Goal: Task Accomplishment & Management: Manage account settings

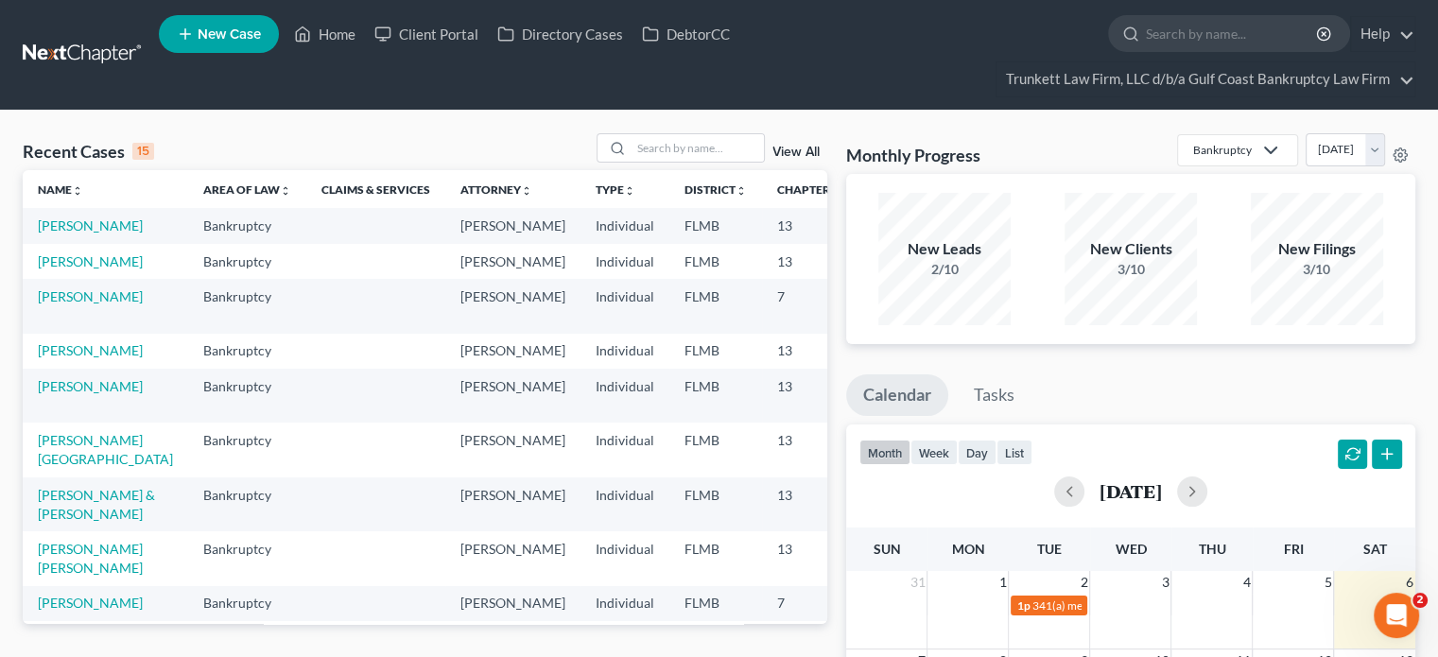
click at [803, 146] on link "View All" at bounding box center [796, 152] width 47 height 13
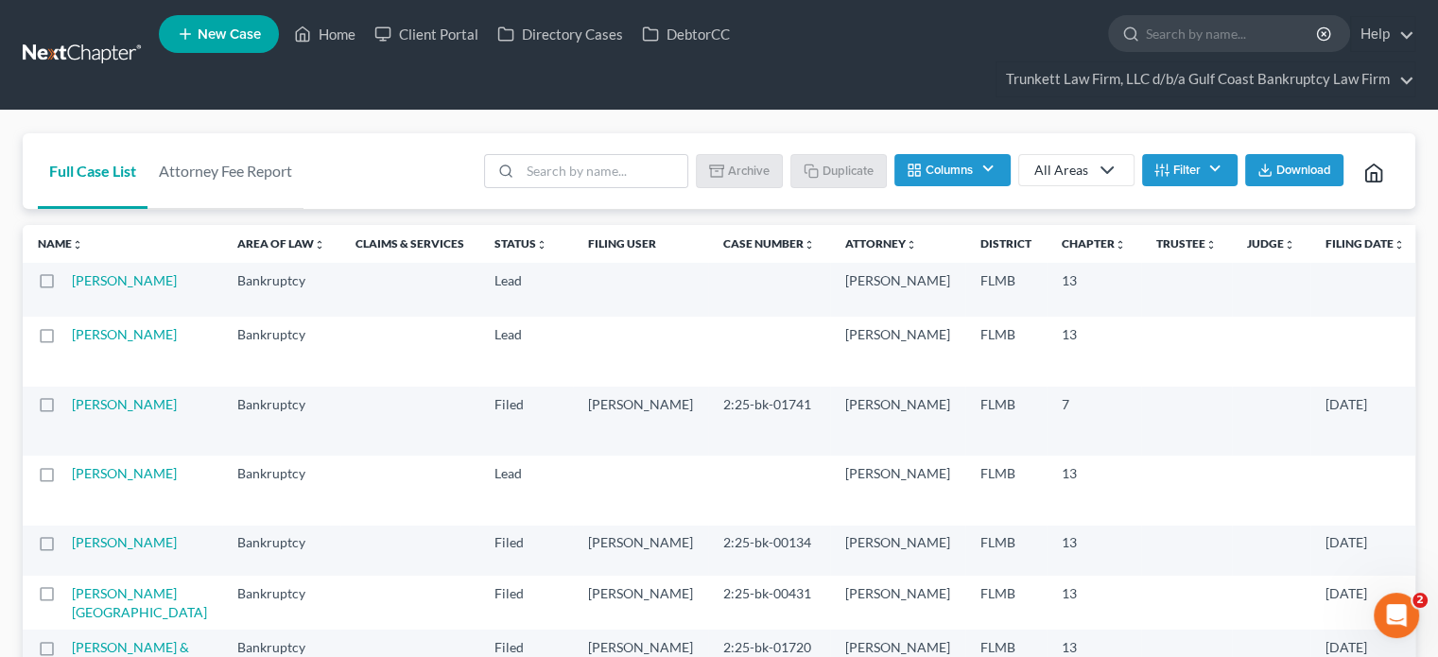
click at [1311, 256] on th "Filing Date unfold_more expand_more expand_less" at bounding box center [1366, 244] width 110 height 38
click at [1326, 248] on link "Filing Date unfold_more expand_more expand_less" at bounding box center [1365, 243] width 79 height 14
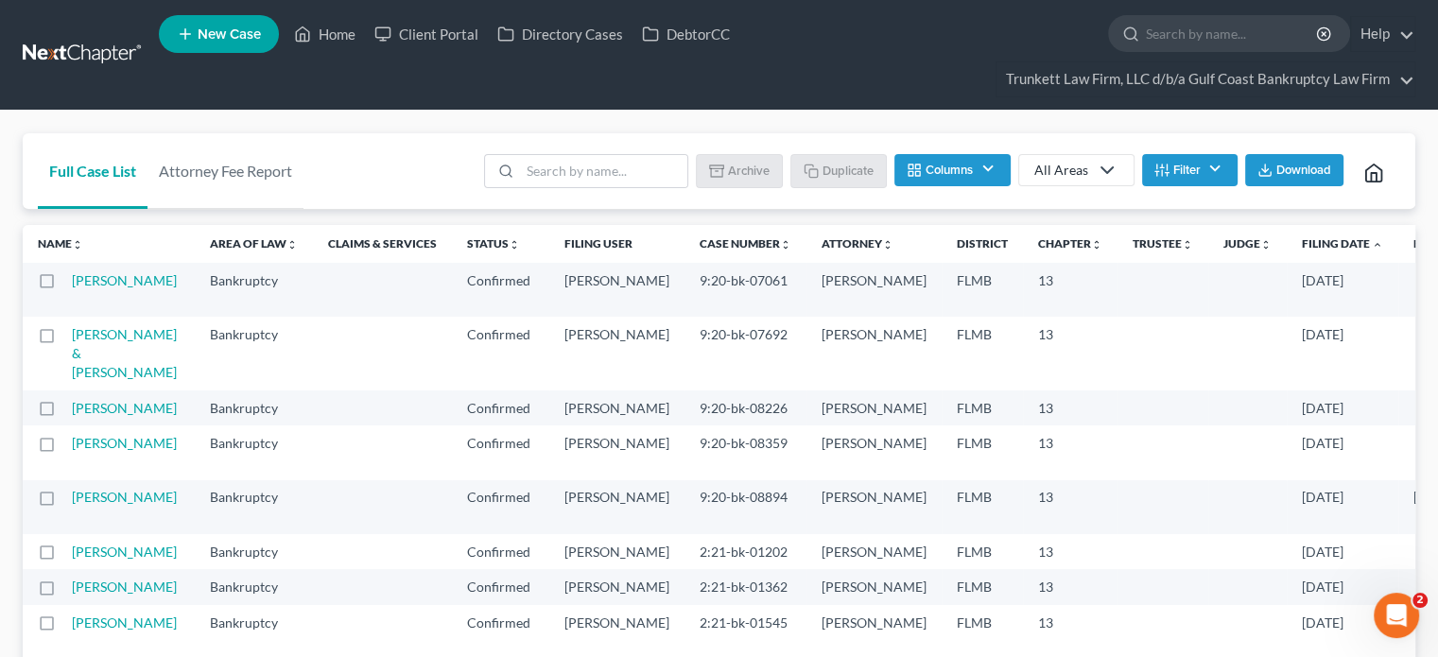
click at [1302, 248] on link "Filing Date unfold_more expand_more expand_less" at bounding box center [1342, 243] width 81 height 14
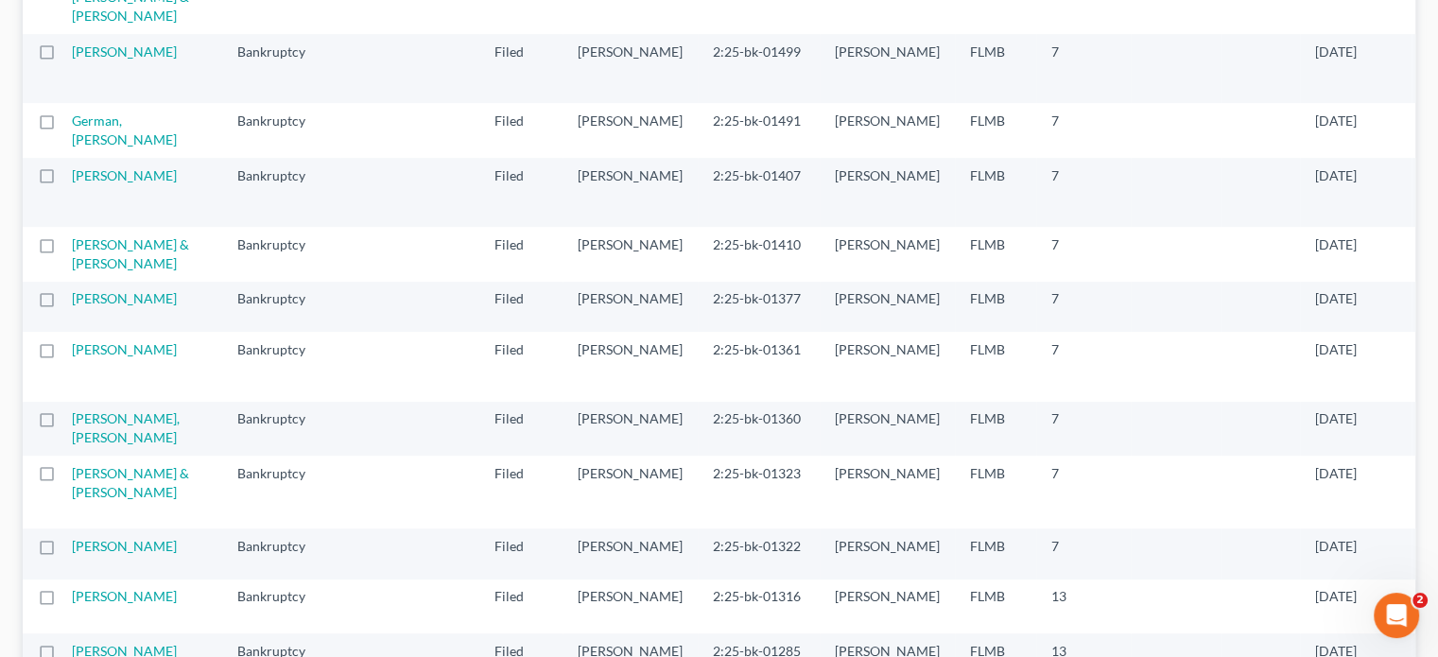
scroll to position [900, 0]
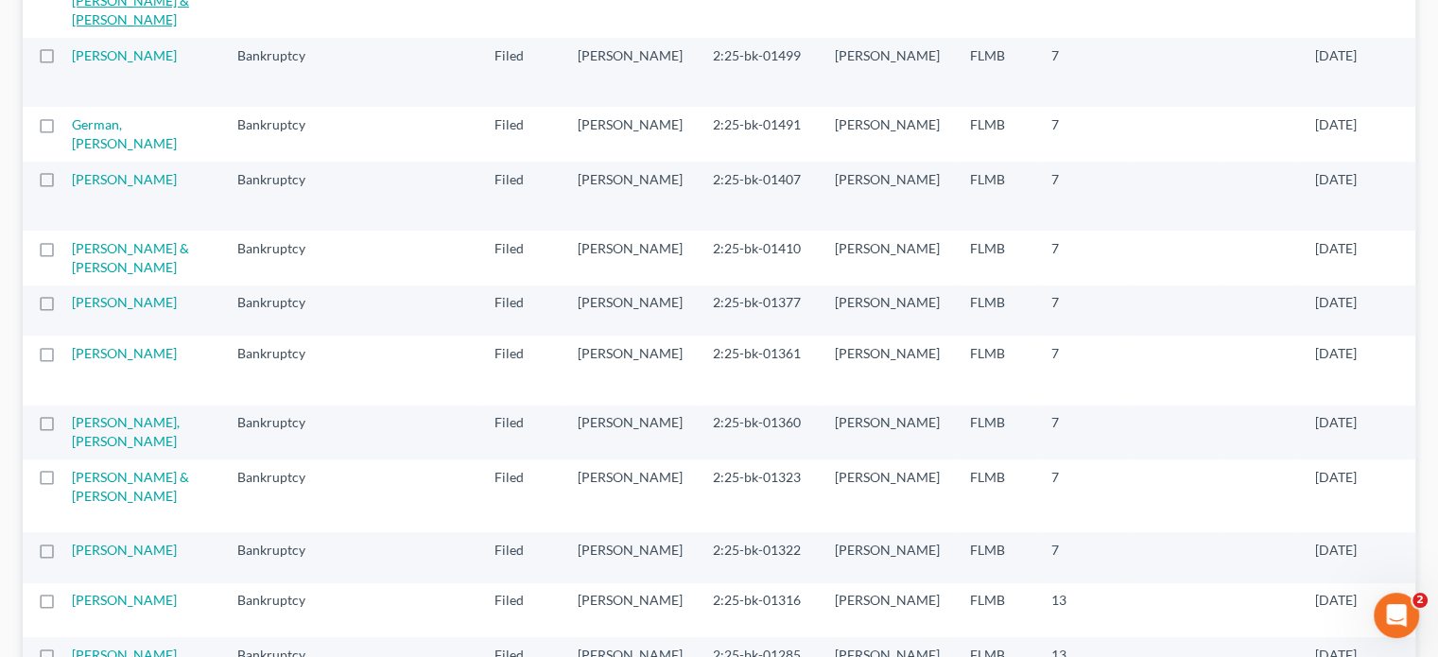
click at [106, 27] on link "[PERSON_NAME] [PERSON_NAME] & [PERSON_NAME]" at bounding box center [130, 1] width 117 height 54
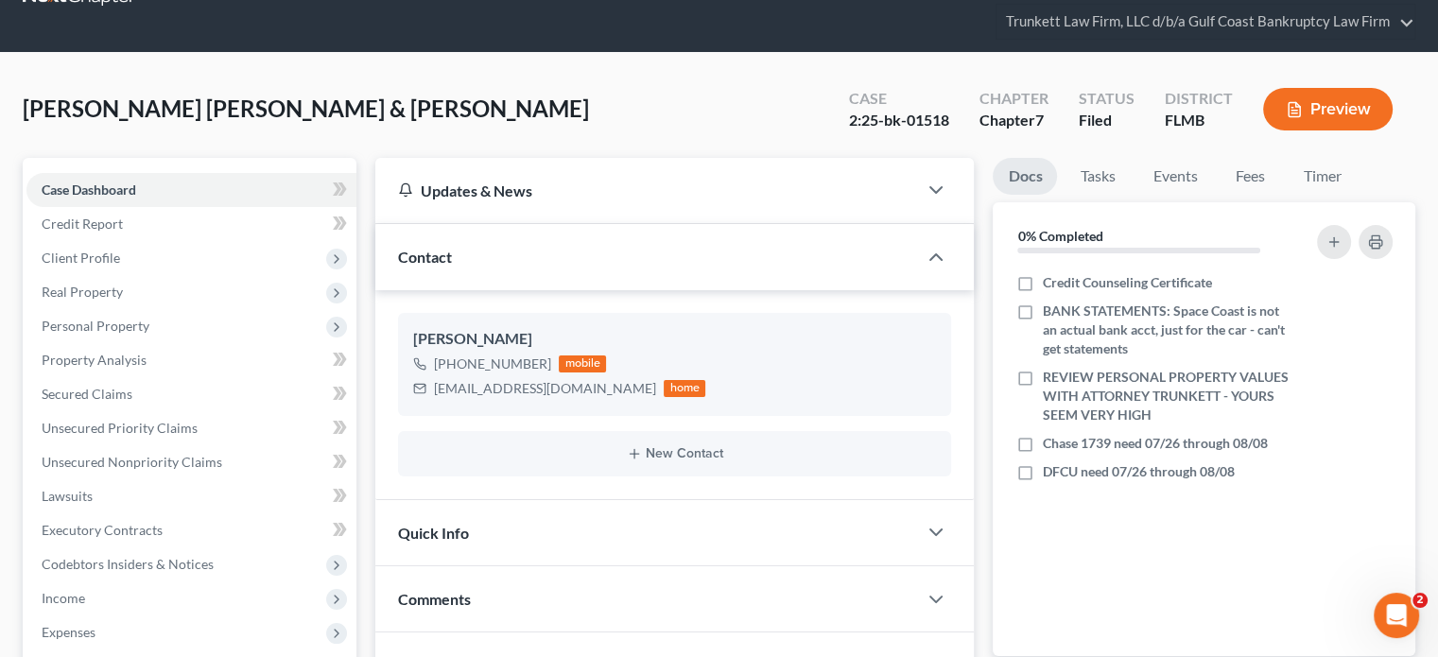
scroll to position [46, 0]
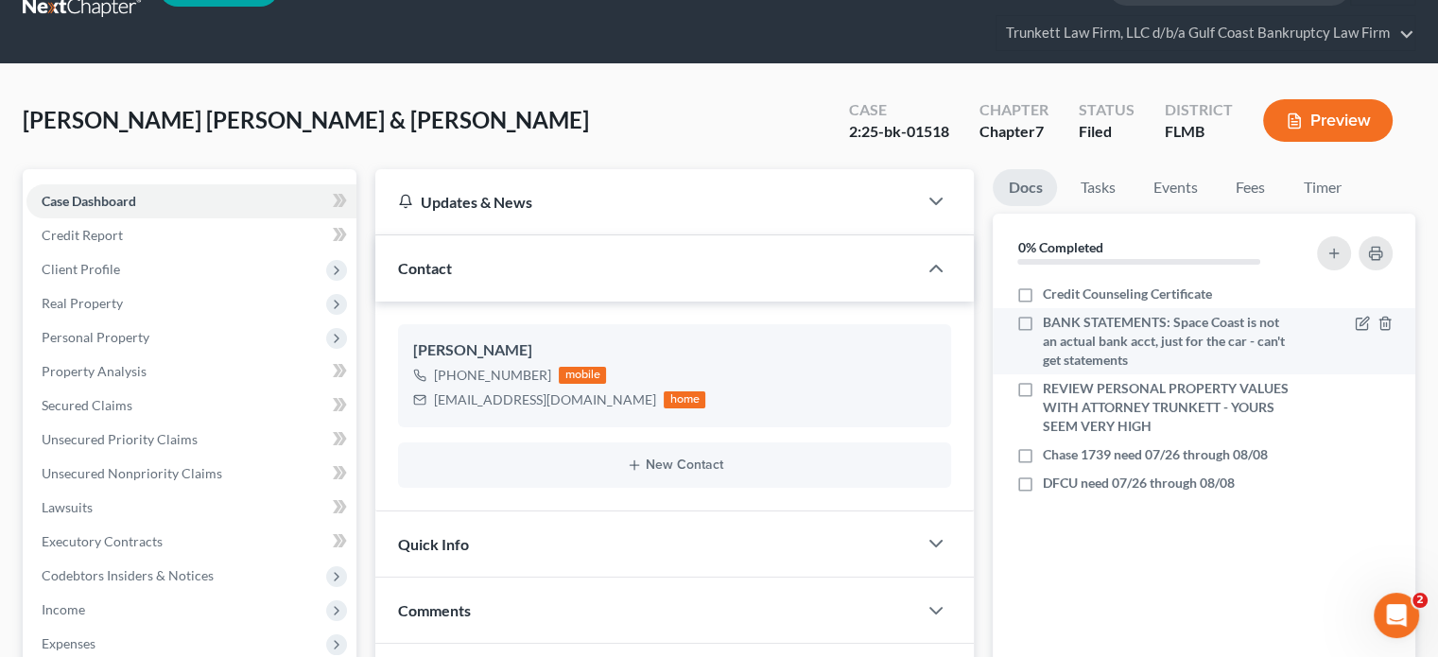
click at [1042, 320] on label "BANK STATEMENTS: Space Coast is not an actual bank acct, just for the car - can…" at bounding box center [1168, 341] width 252 height 57
click at [1050, 320] on input "BANK STATEMENTS: Space Coast is not an actual bank acct, just for the car - can…" at bounding box center [1056, 319] width 12 height 12
checkbox input "true"
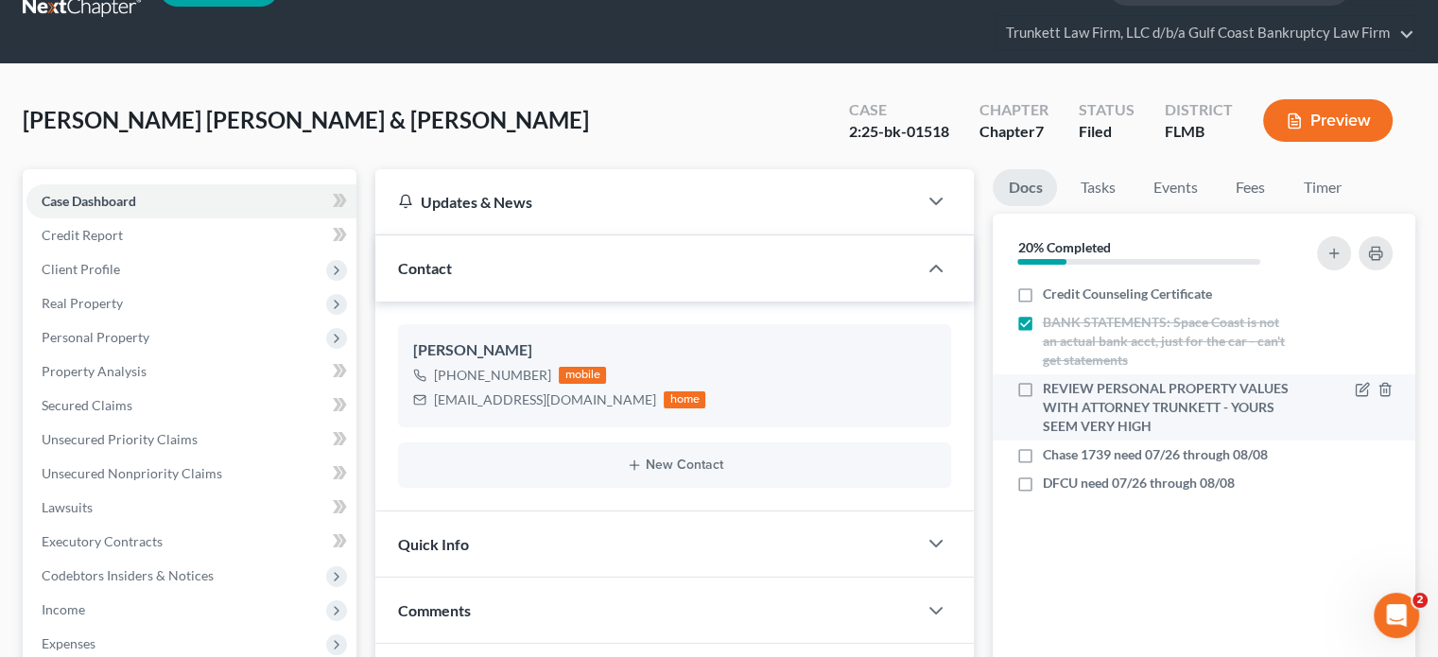
click at [1042, 381] on label "REVIEW PERSONAL PROPERTY VALUES WITH ATTORNEY TRUNKETT - YOURS SEEM VERY HIGH" at bounding box center [1168, 407] width 252 height 57
click at [1050, 381] on input "REVIEW PERSONAL PROPERTY VALUES WITH ATTORNEY TRUNKETT - YOURS SEEM VERY HIGH" at bounding box center [1056, 385] width 12 height 12
checkbox input "true"
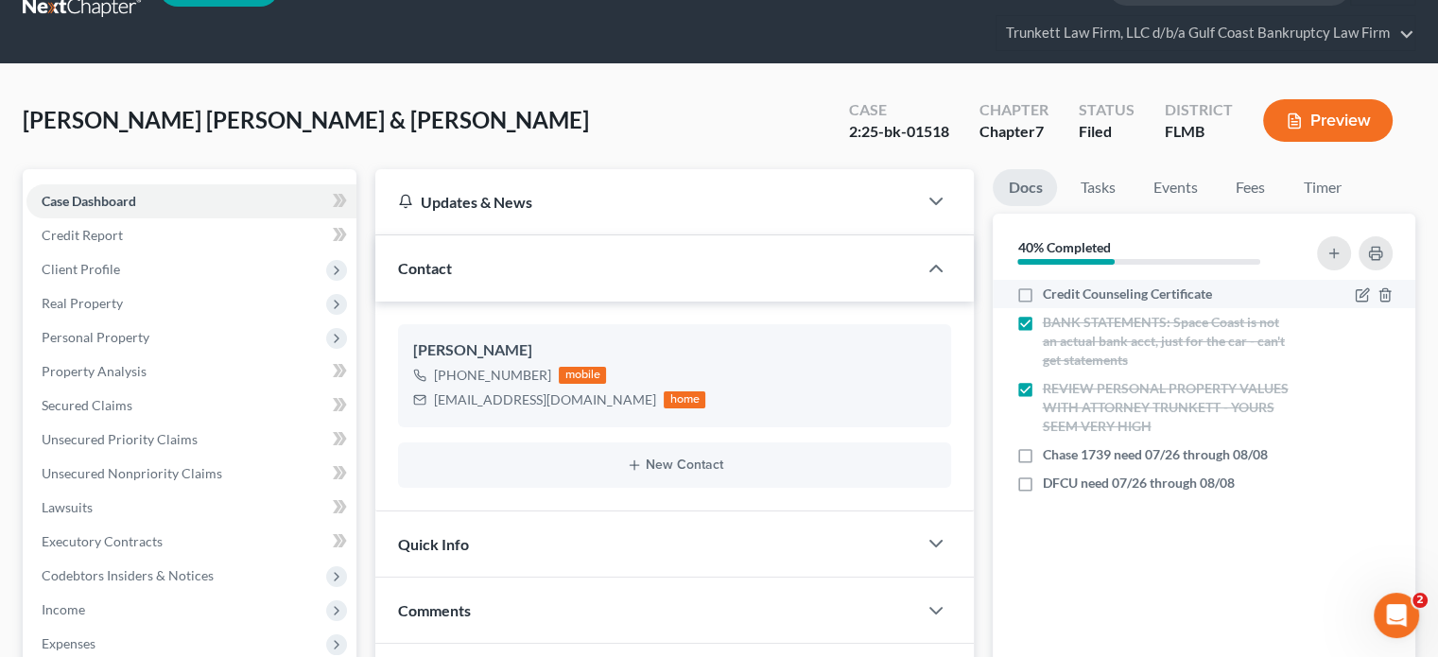
click at [1042, 292] on label "Credit Counseling Certificate" at bounding box center [1126, 294] width 169 height 19
click at [1050, 292] on input "Credit Counseling Certificate" at bounding box center [1056, 291] width 12 height 12
checkbox input "true"
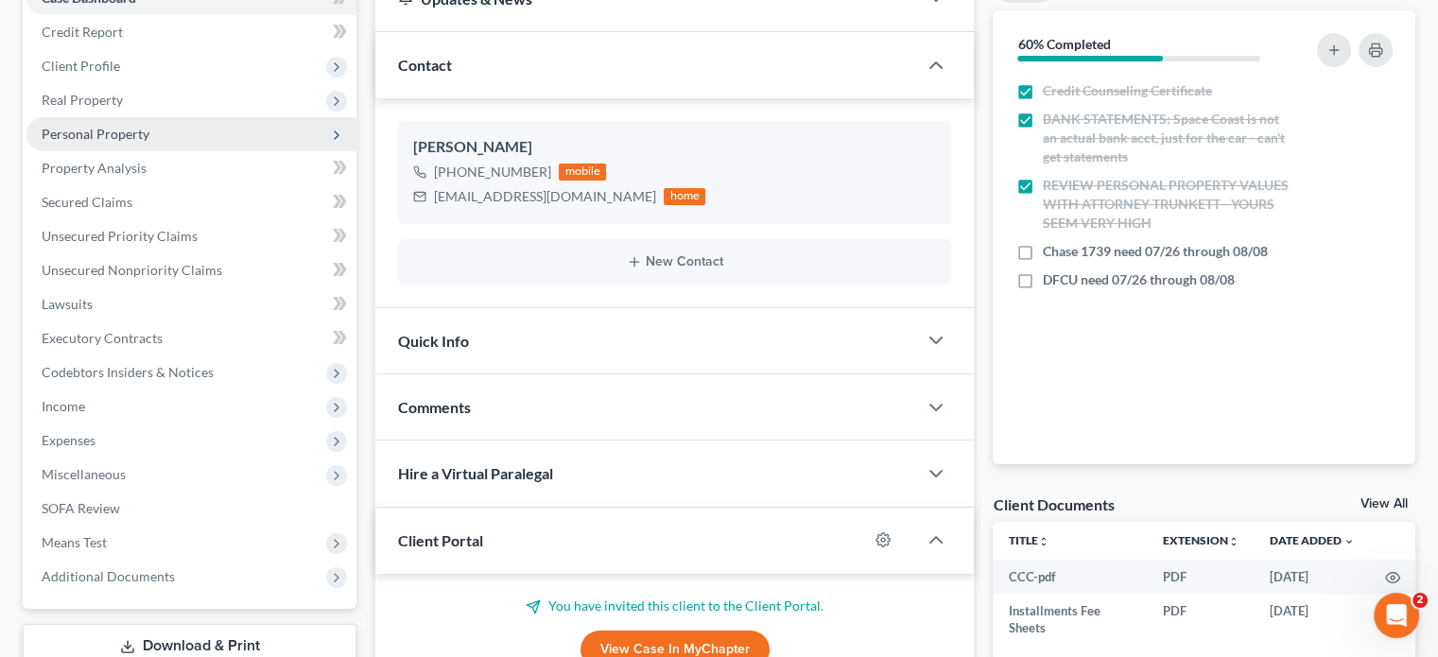
scroll to position [319, 0]
